Goal: Use online tool/utility: Utilize a website feature to perform a specific function

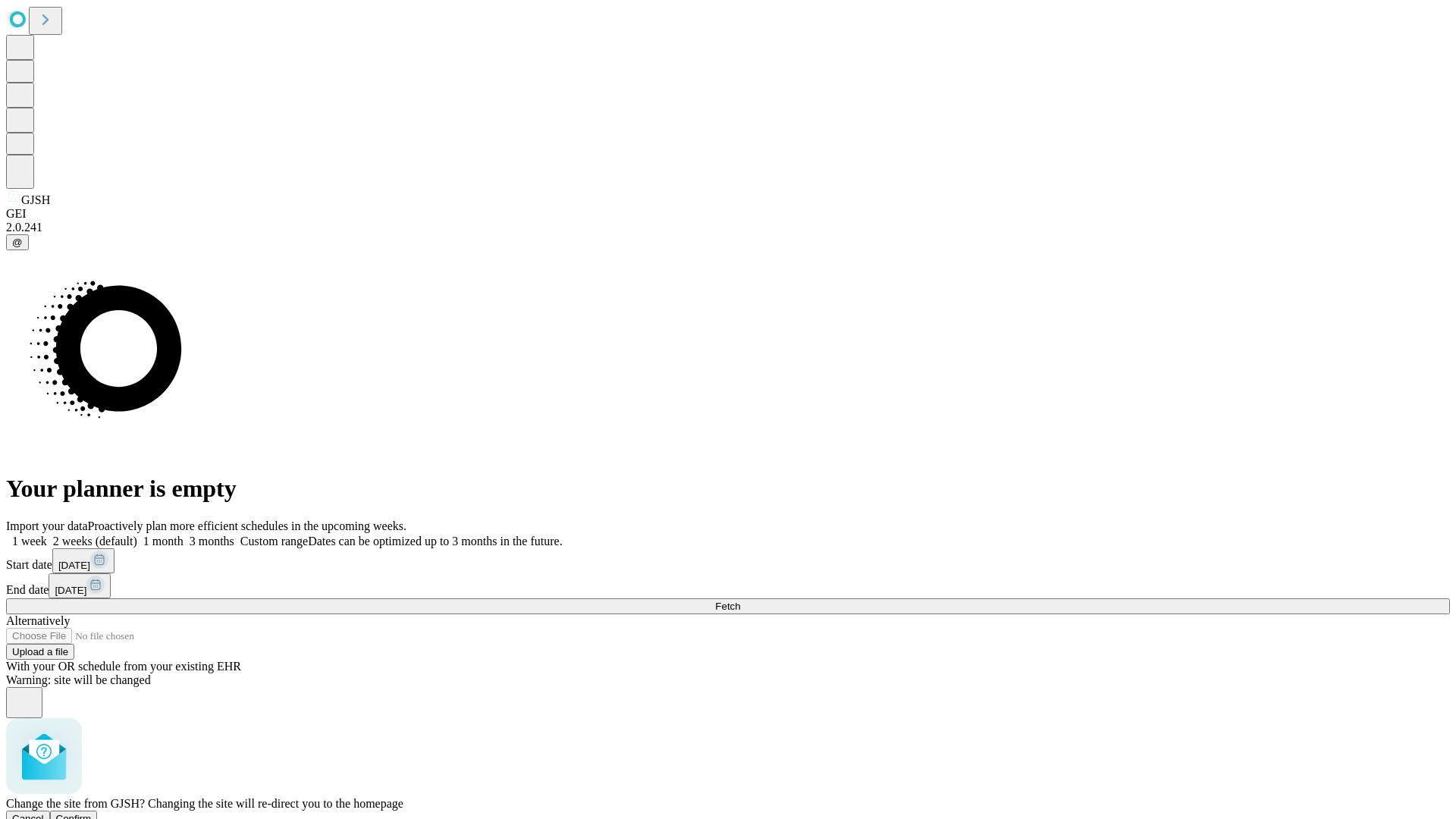
click at [92, 813] on span "Confirm" at bounding box center [74, 819] width 36 height 11
click at [137, 535] on label "2 weeks (default)" at bounding box center [92, 541] width 90 height 13
click at [741, 601] on span "Fetch" at bounding box center [728, 607] width 25 height 11
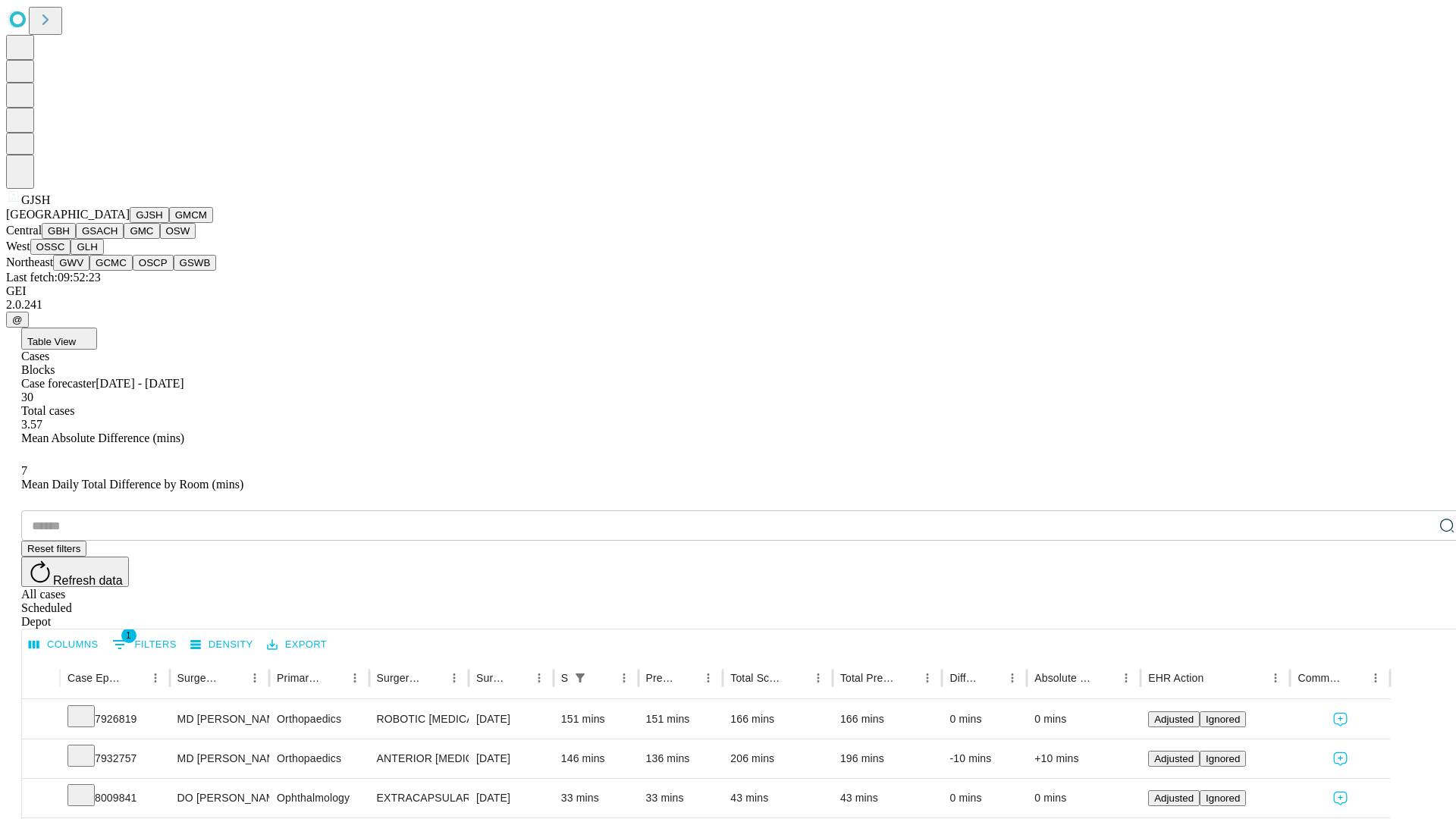
click at [169, 223] on button "GMCM" at bounding box center [191, 215] width 44 height 16
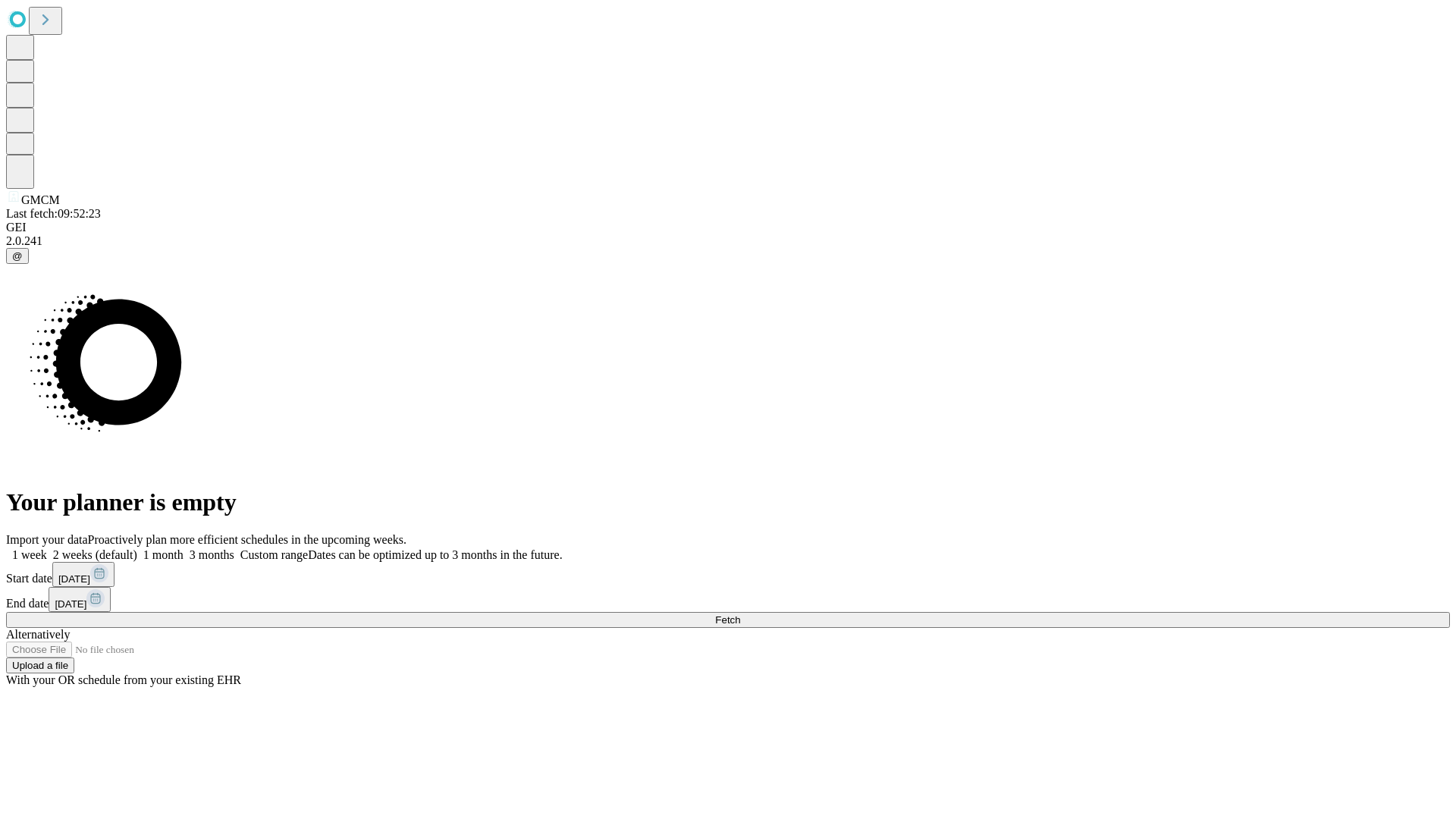
click at [137, 548] on label "2 weeks (default)" at bounding box center [92, 555] width 90 height 13
click at [741, 615] on span "Fetch" at bounding box center [728, 620] width 25 height 11
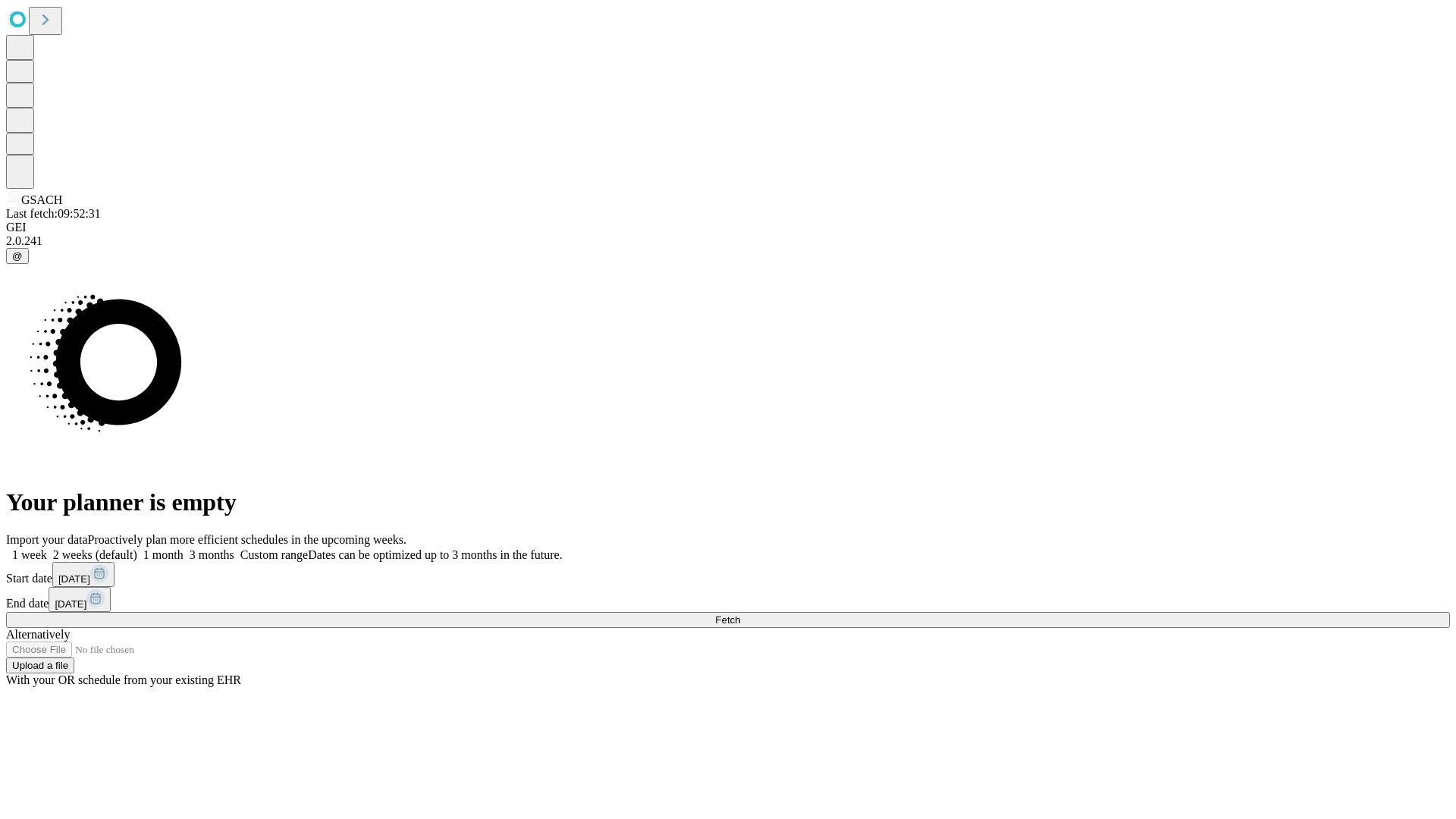
click at [741, 615] on span "Fetch" at bounding box center [728, 620] width 25 height 11
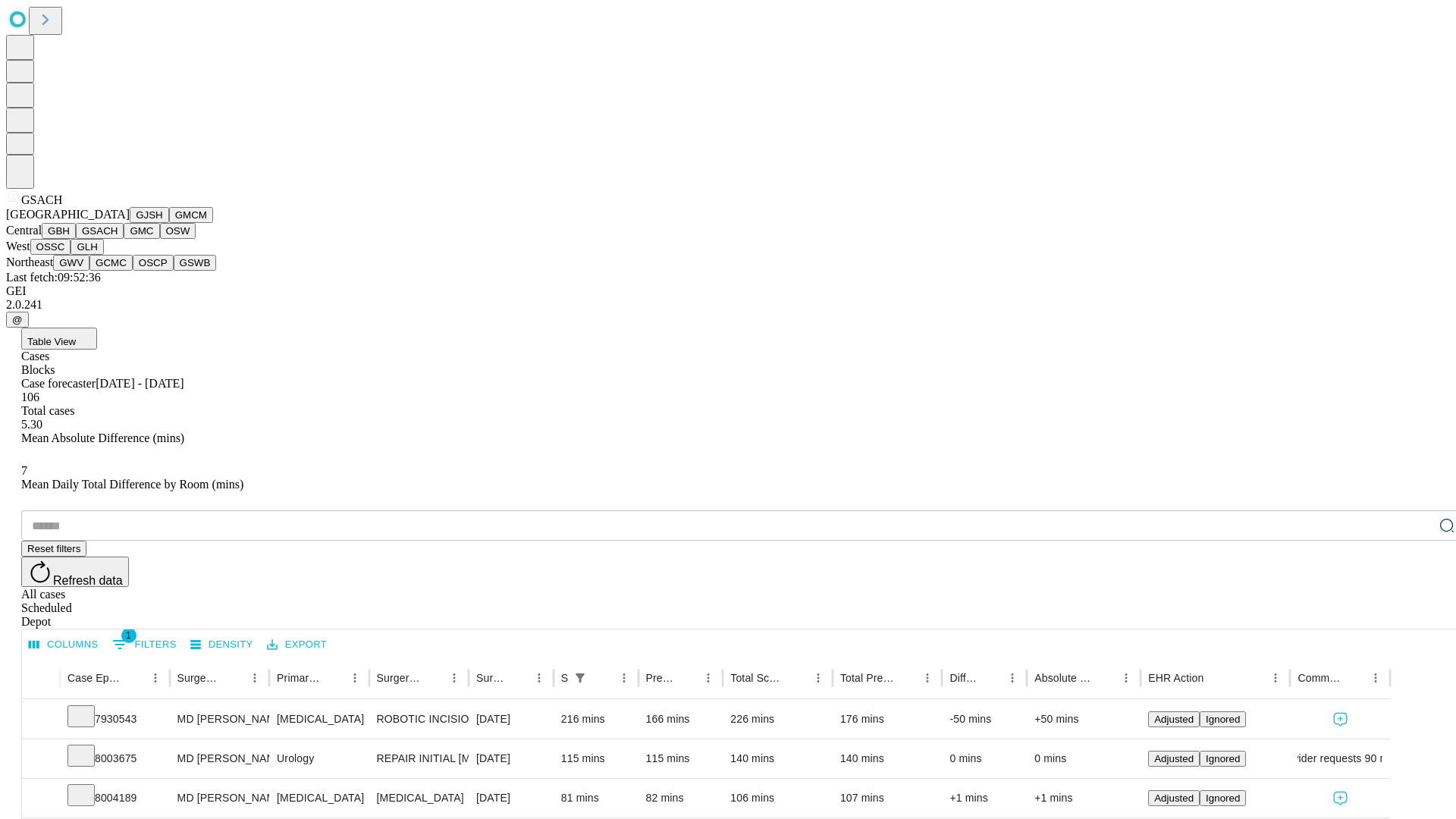
click at [124, 239] on button "GMC" at bounding box center [141, 231] width 36 height 16
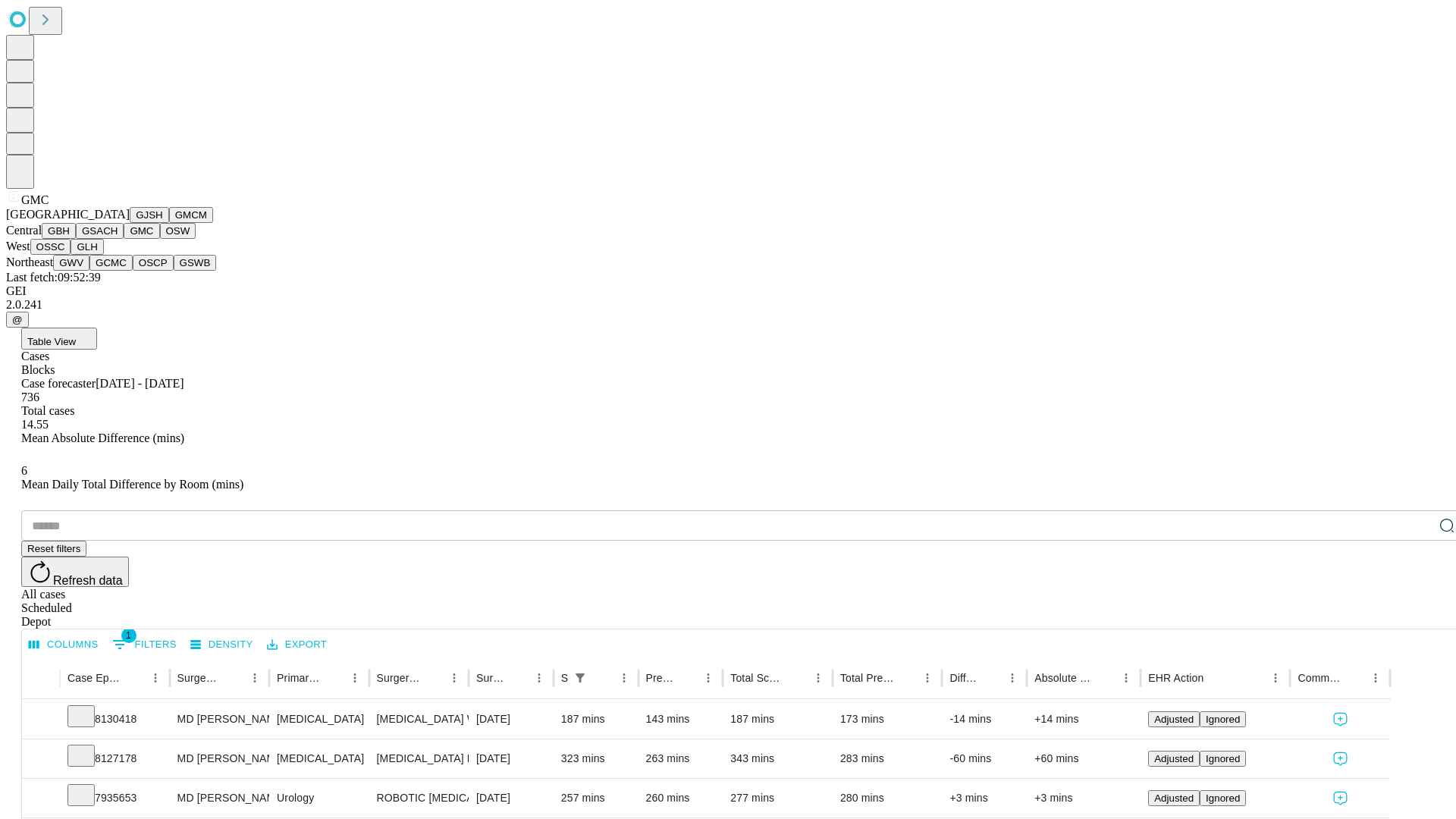
click at [160, 239] on button "OSW" at bounding box center [178, 231] width 36 height 16
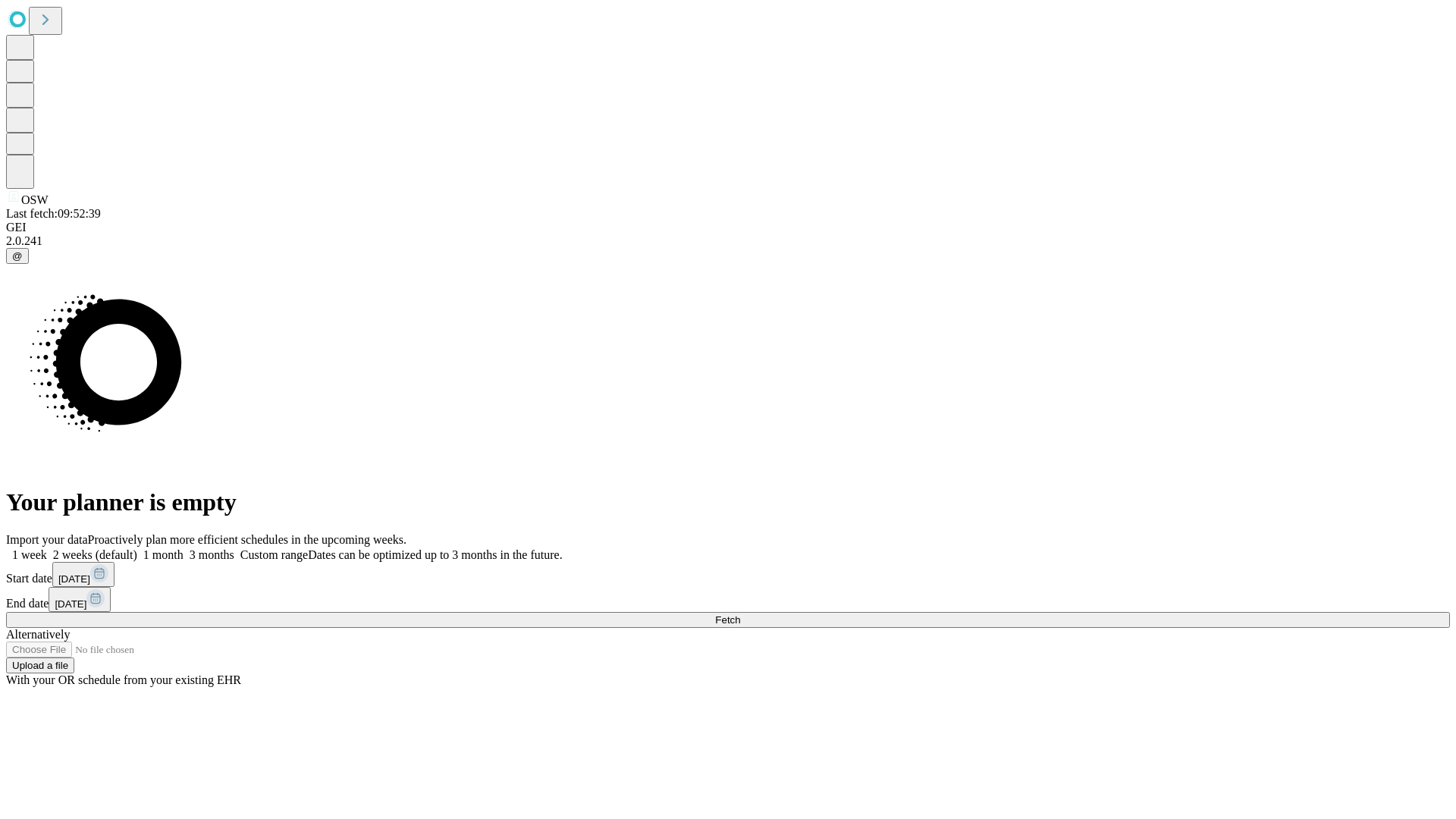
click at [137, 548] on label "2 weeks (default)" at bounding box center [92, 555] width 90 height 13
click at [741, 615] on span "Fetch" at bounding box center [728, 620] width 25 height 11
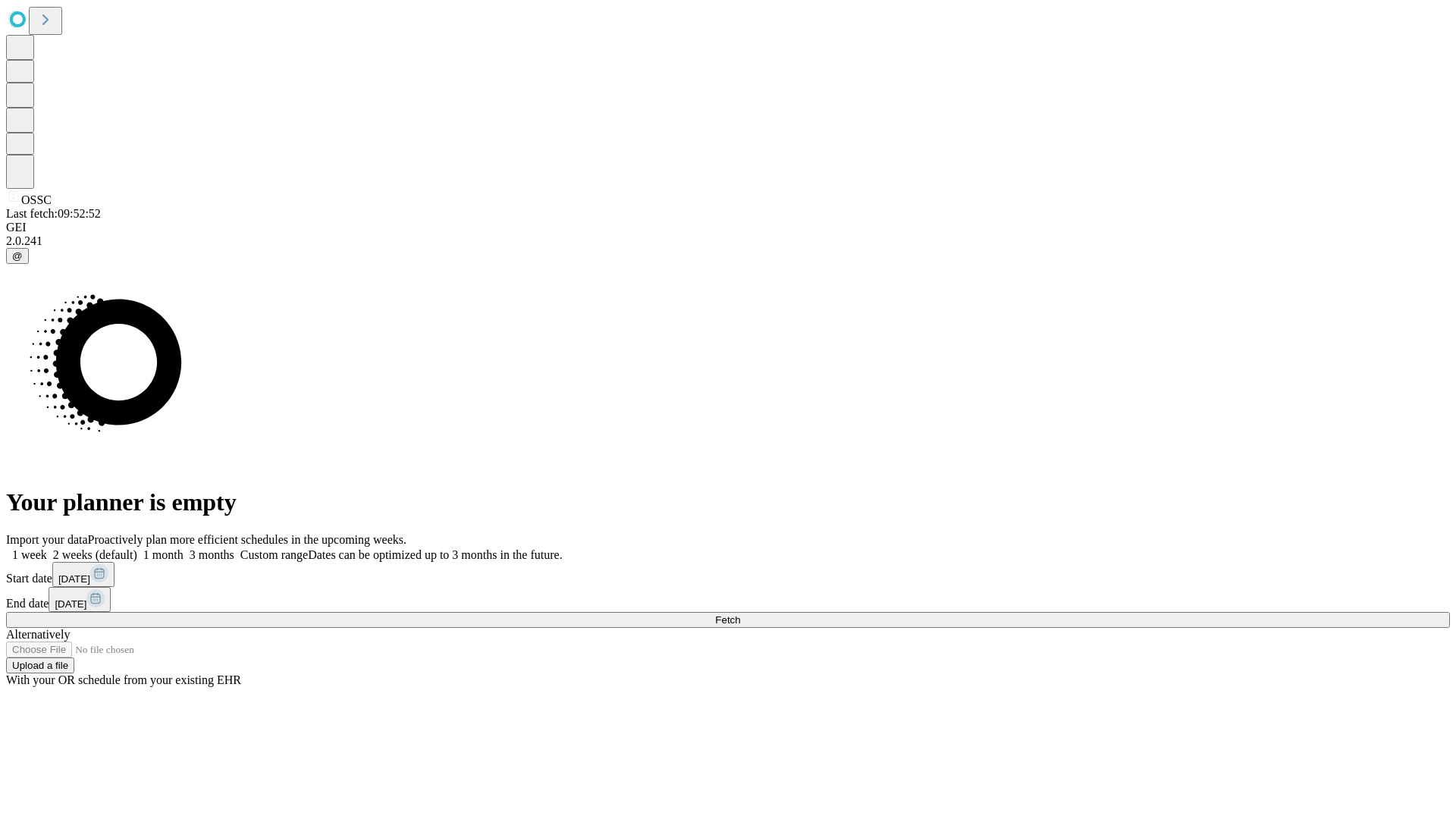
click at [137, 548] on label "2 weeks (default)" at bounding box center [92, 555] width 90 height 13
click at [741, 615] on span "Fetch" at bounding box center [728, 620] width 25 height 11
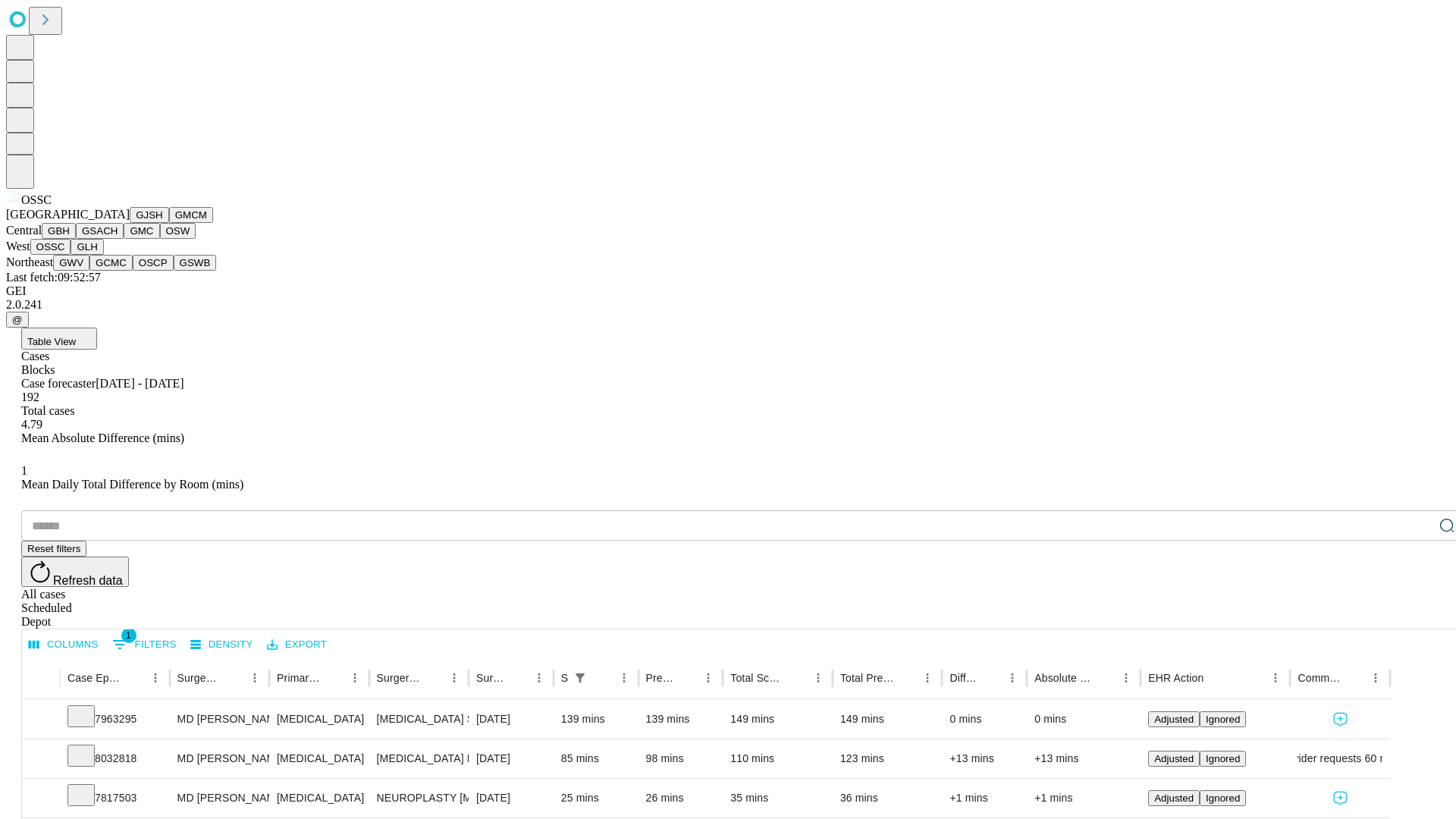
click at [103, 255] on button "GLH" at bounding box center [86, 247] width 32 height 16
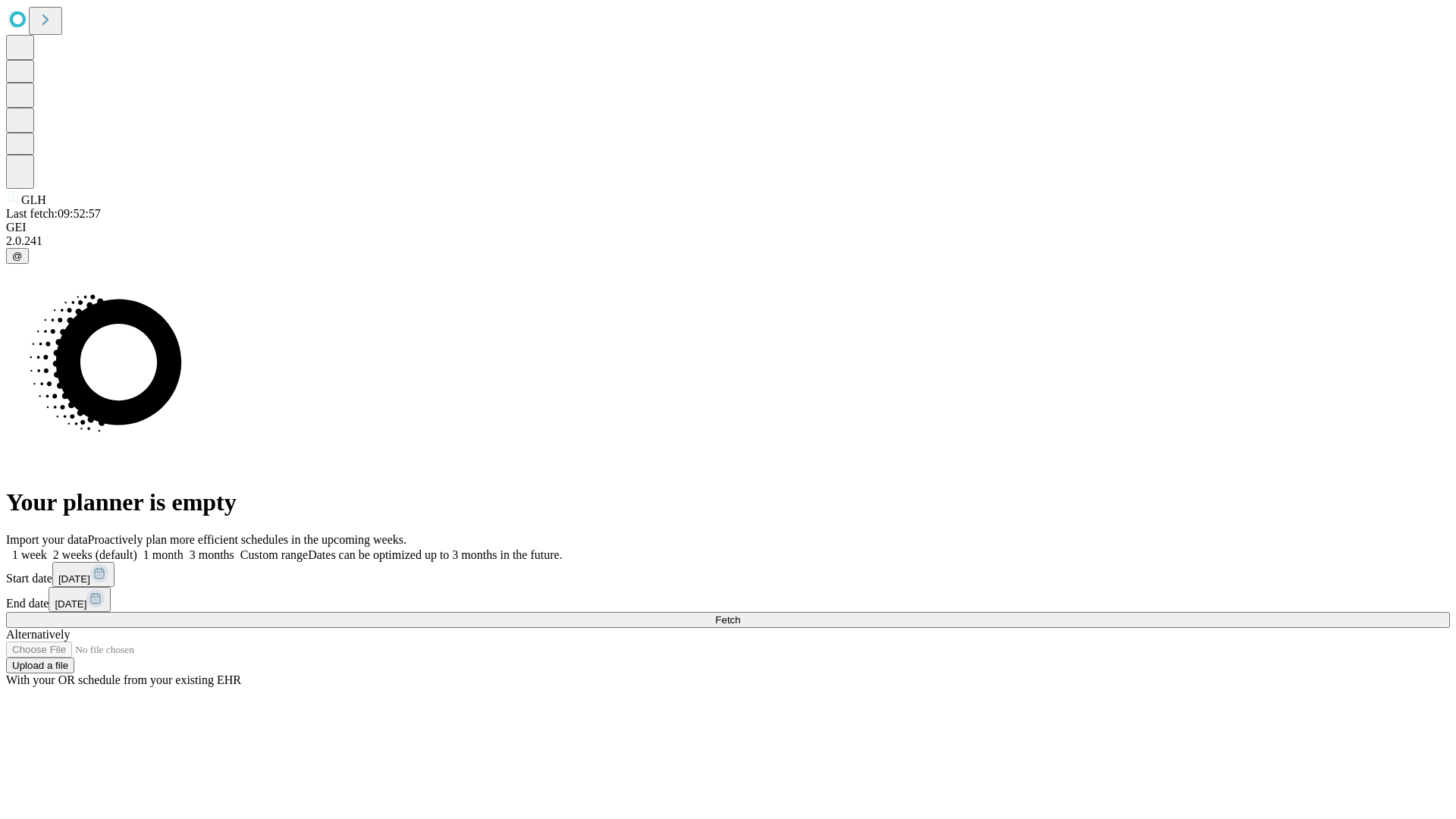
click at [137, 548] on label "2 weeks (default)" at bounding box center [92, 555] width 90 height 13
click at [741, 615] on span "Fetch" at bounding box center [728, 620] width 25 height 11
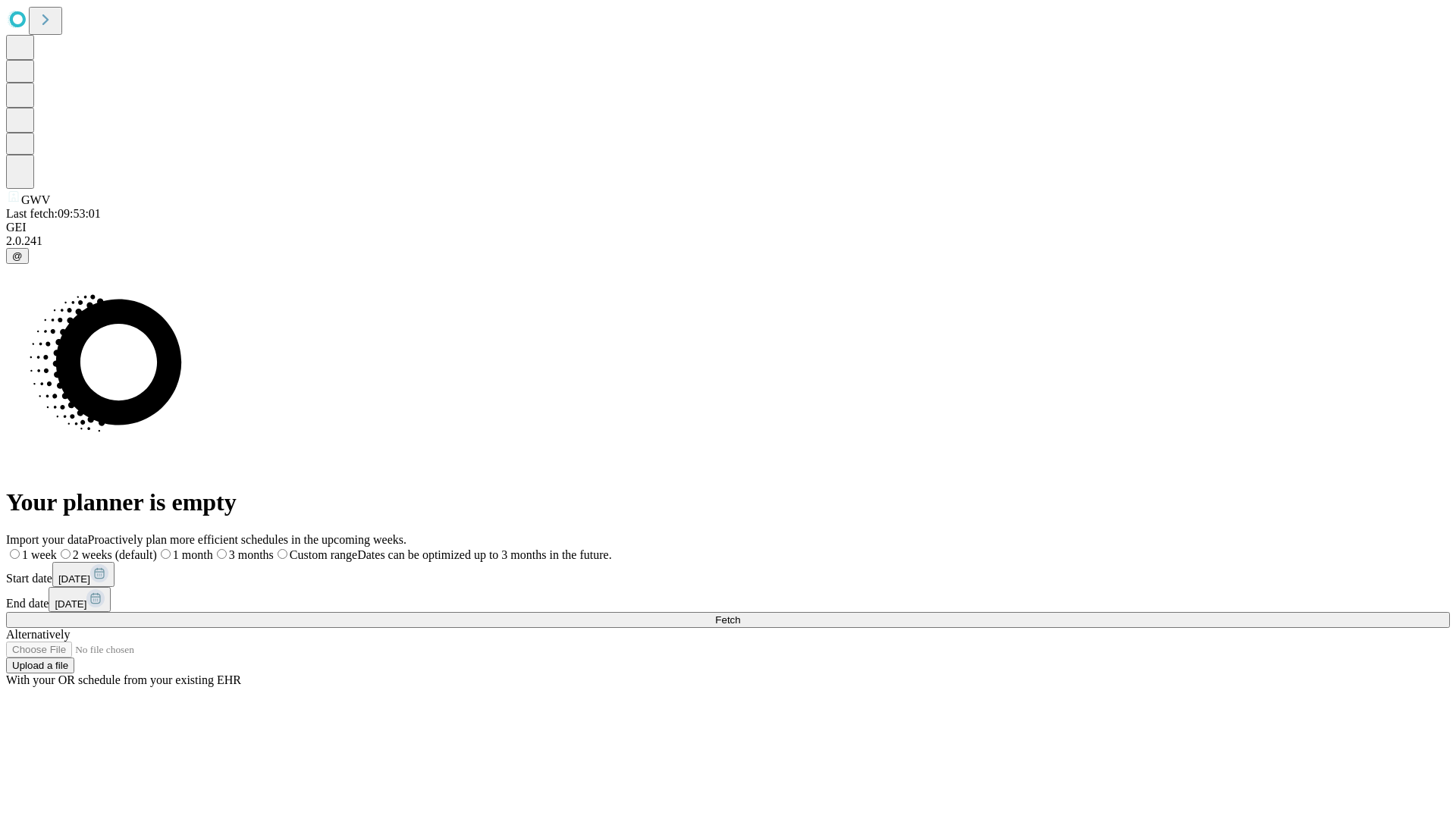
click at [741, 615] on span "Fetch" at bounding box center [728, 620] width 25 height 11
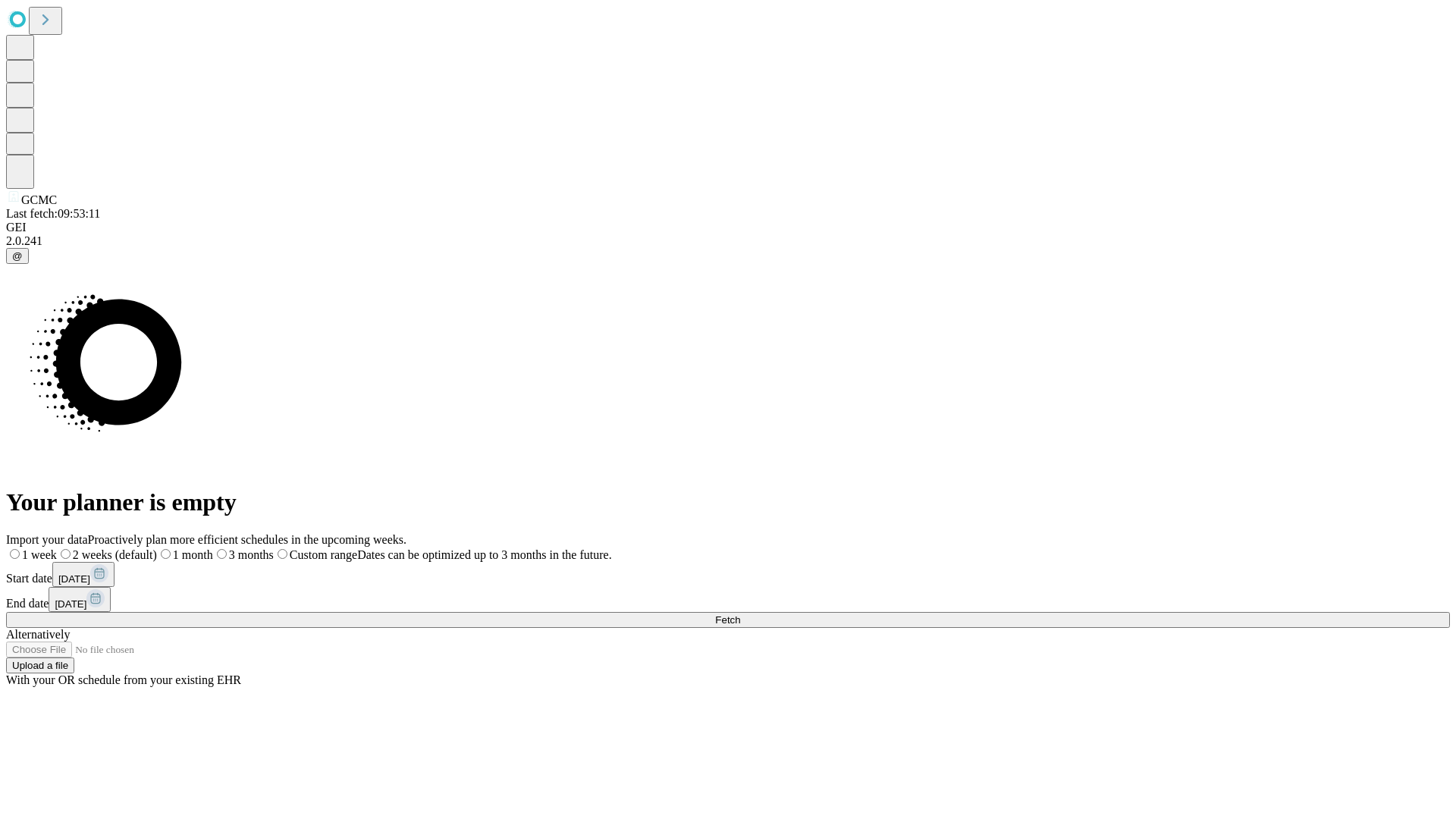
click at [157, 548] on label "2 weeks (default)" at bounding box center [107, 555] width 100 height 13
click at [741, 615] on span "Fetch" at bounding box center [728, 620] width 25 height 11
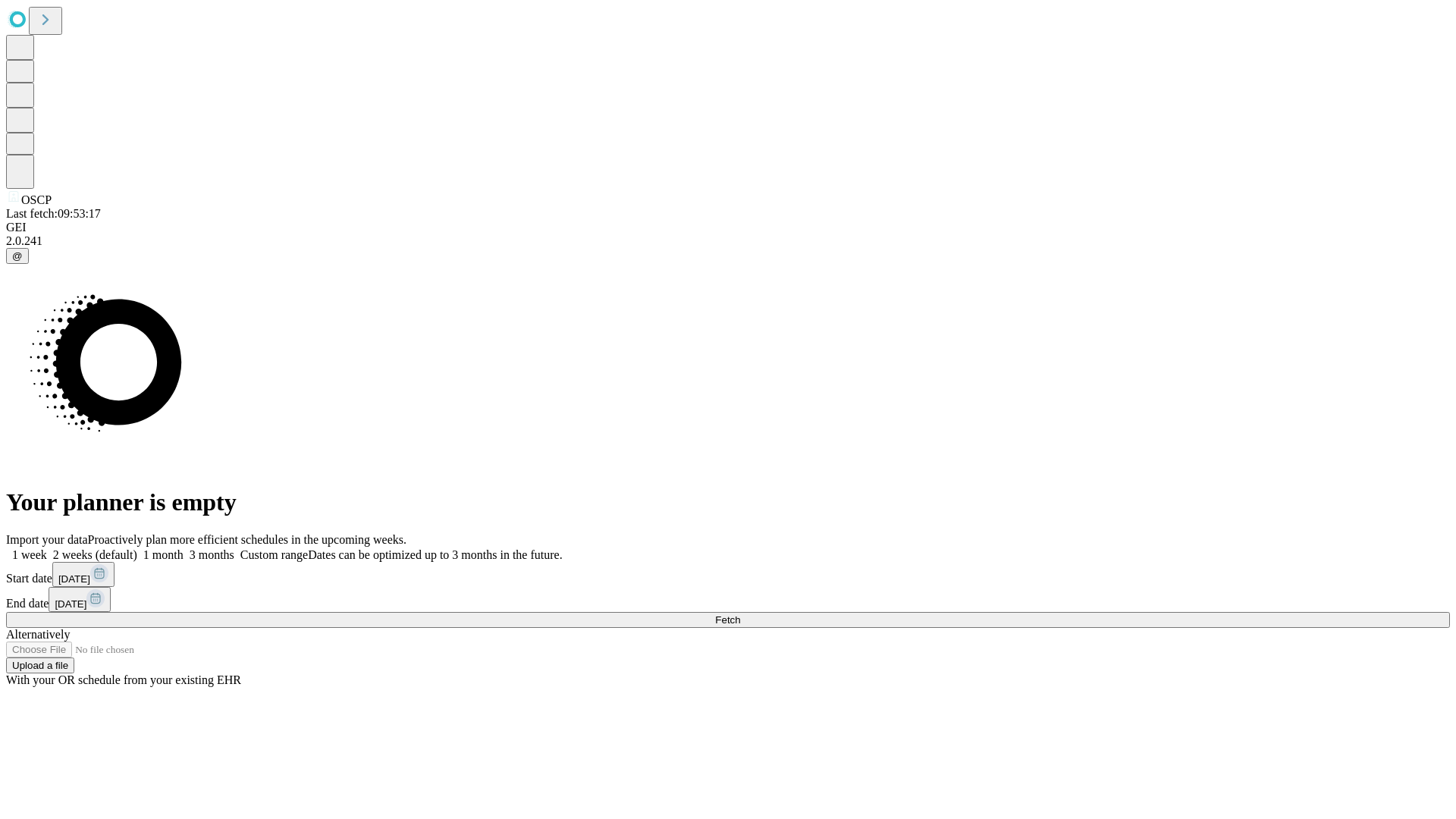
click at [137, 548] on label "2 weeks (default)" at bounding box center [92, 555] width 90 height 13
click at [741, 615] on span "Fetch" at bounding box center [728, 620] width 25 height 11
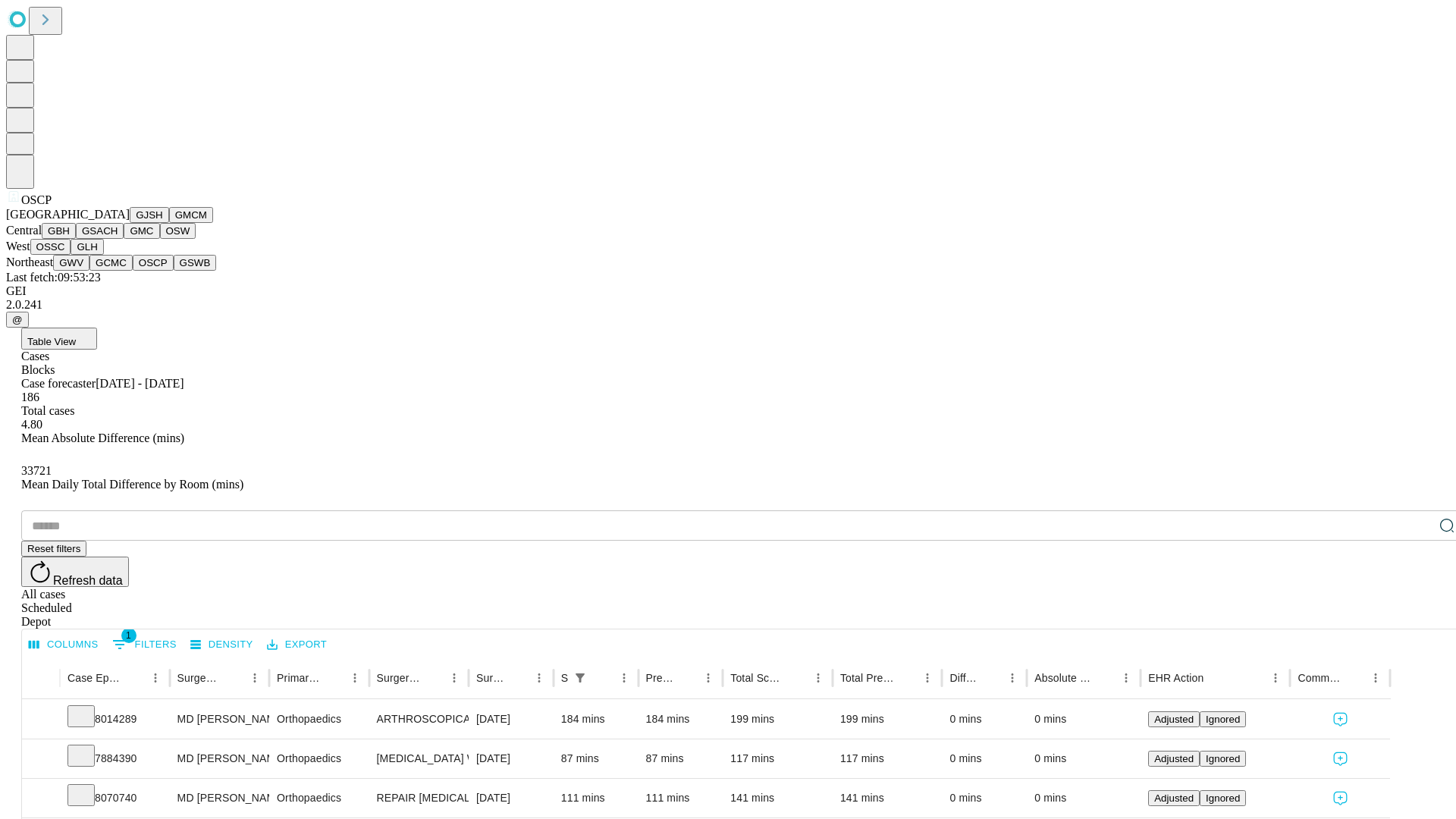
click at [174, 271] on button "GSWB" at bounding box center [195, 263] width 44 height 16
